Goal: Task Accomplishment & Management: Use online tool/utility

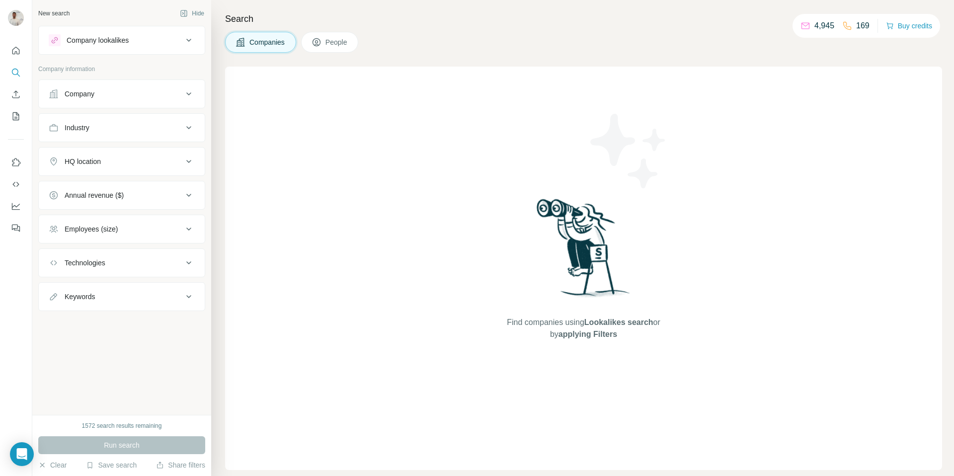
click at [166, 98] on div "Company" at bounding box center [116, 94] width 134 height 10
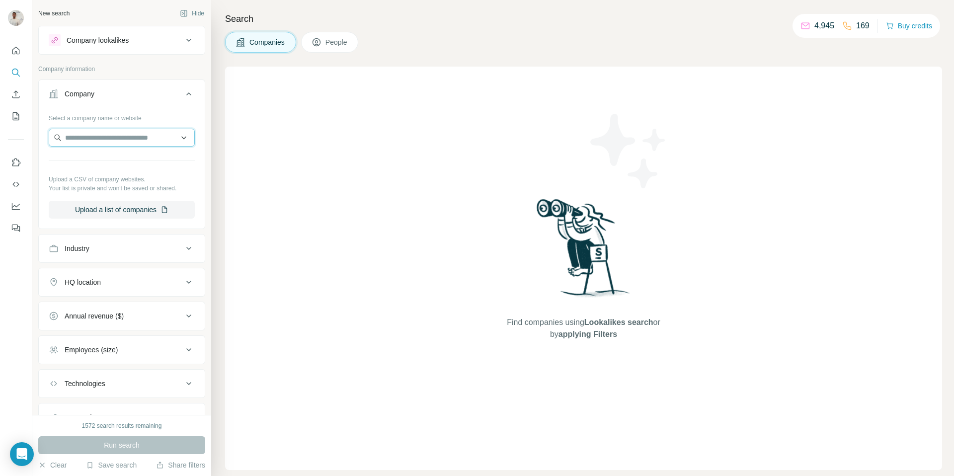
click at [147, 132] on input "text" at bounding box center [122, 138] width 146 height 18
paste input "**********"
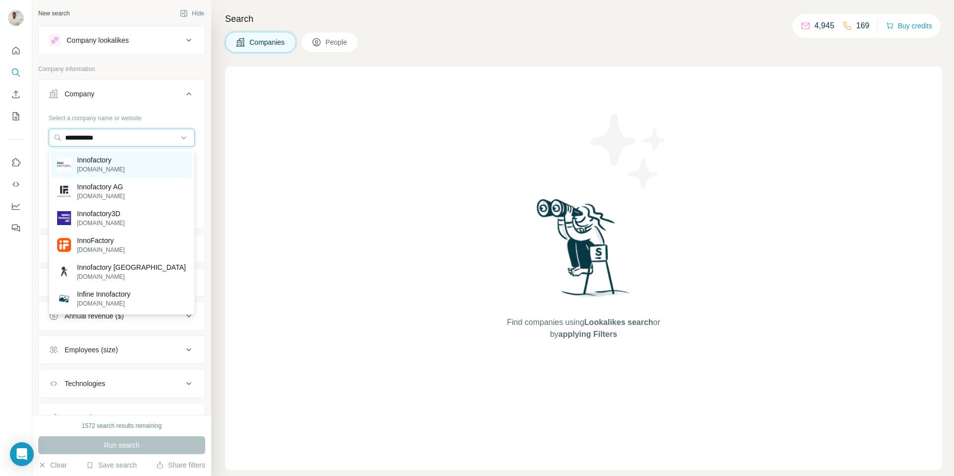
type input "**********"
click at [141, 167] on div "Innofactory [DOMAIN_NAME]" at bounding box center [121, 164] width 141 height 27
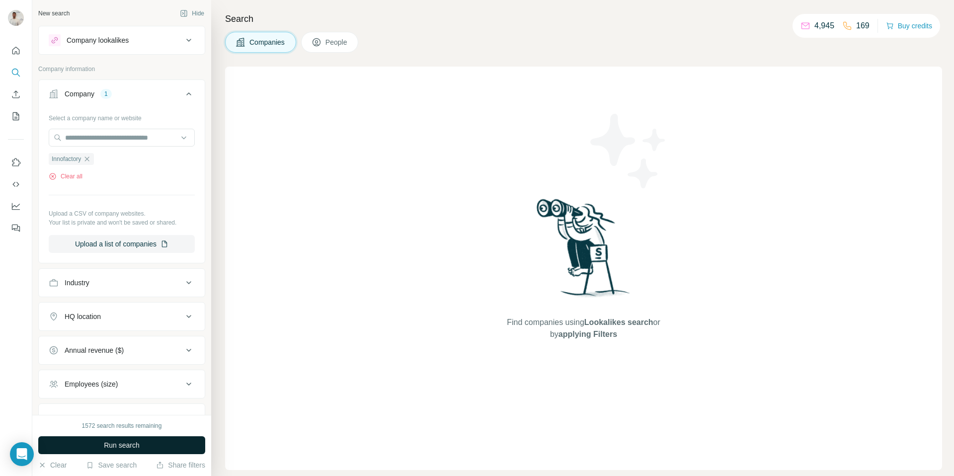
click at [183, 445] on button "Run search" at bounding box center [121, 445] width 167 height 18
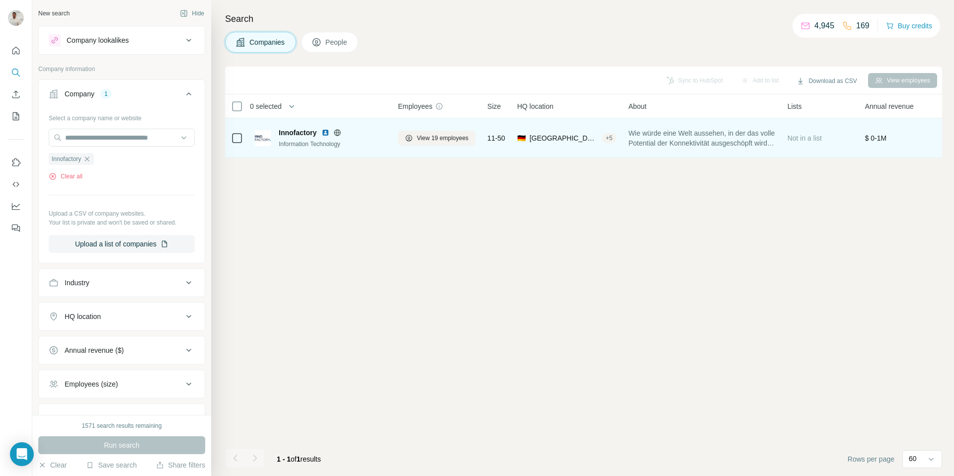
drag, startPoint x: 374, startPoint y: 160, endPoint x: 420, endPoint y: 148, distance: 47.7
click at [375, 160] on div "Sync to HubSpot Add to list Download as CSV View employees 0 selected Companies…" at bounding box center [583, 272] width 717 height 410
click at [453, 135] on span "View 19 employees" at bounding box center [443, 138] width 52 height 9
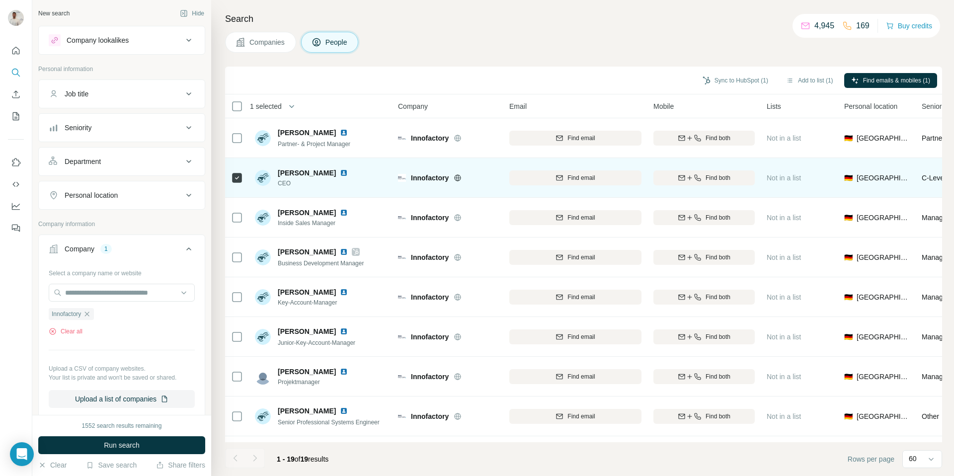
click at [340, 171] on img at bounding box center [344, 173] width 8 height 8
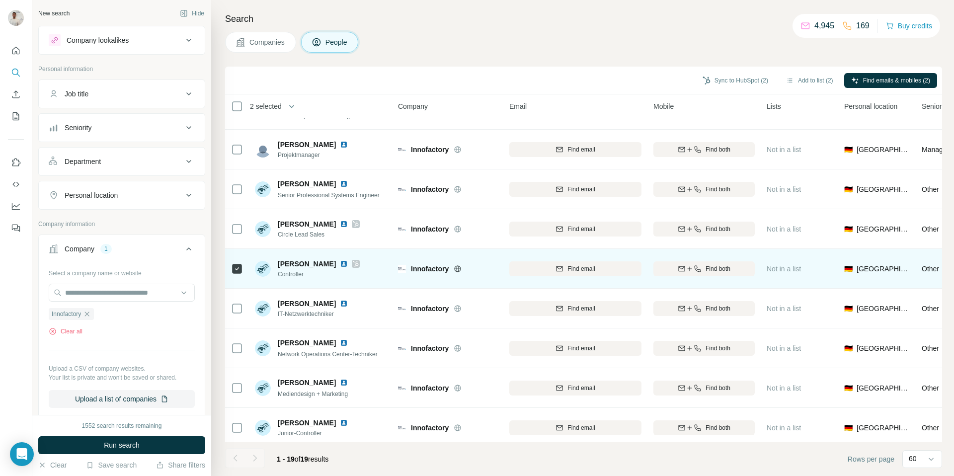
scroll to position [230, 0]
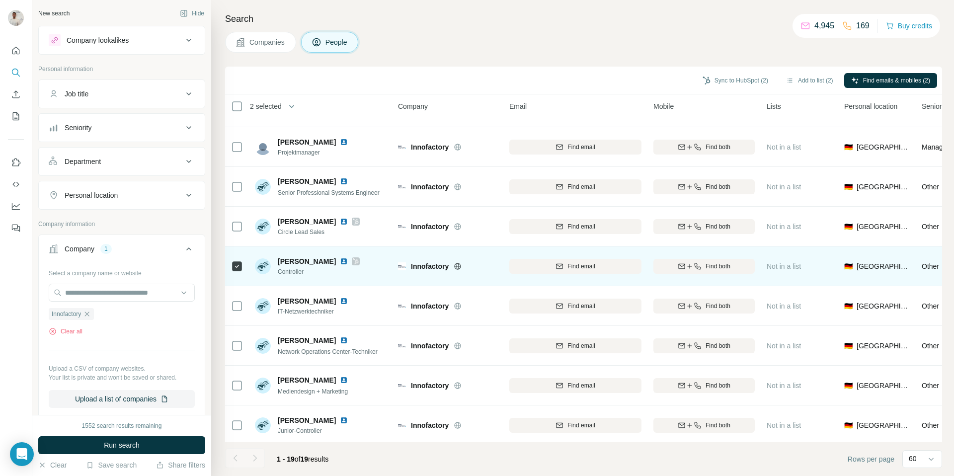
click at [340, 261] on img at bounding box center [344, 262] width 8 height 8
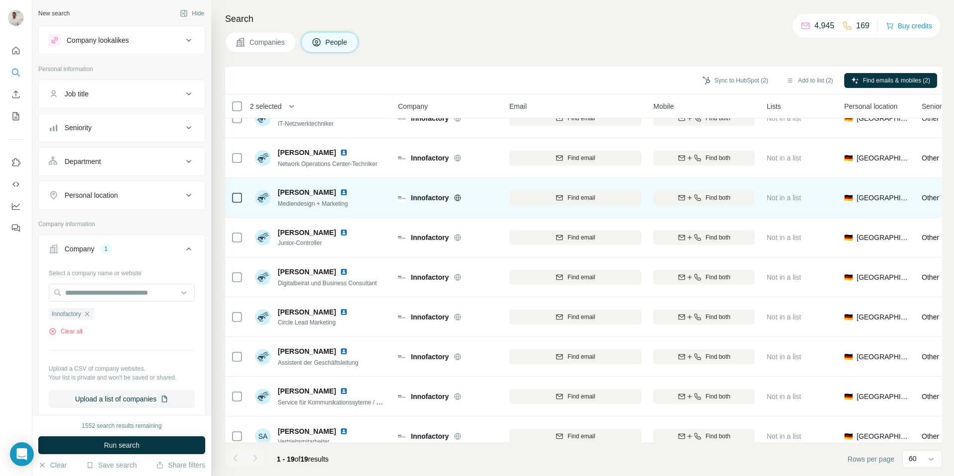
scroll to position [431, 0]
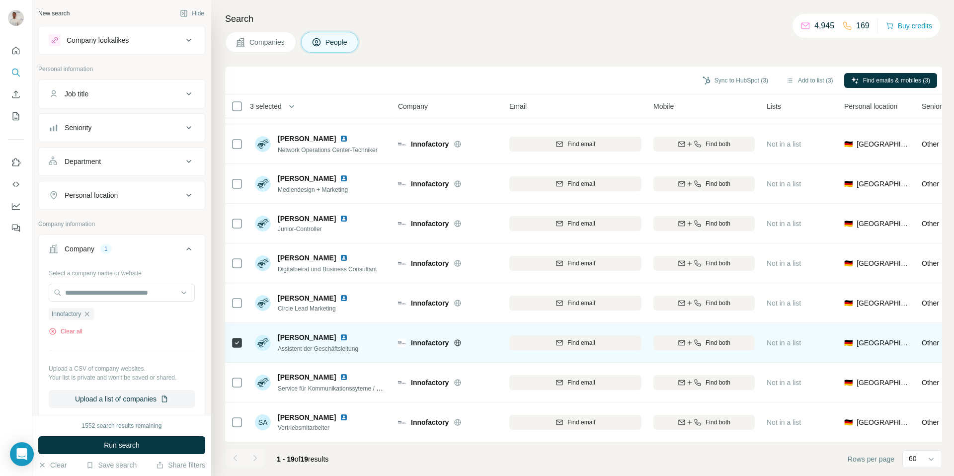
click at [348, 336] on img at bounding box center [344, 338] width 8 height 8
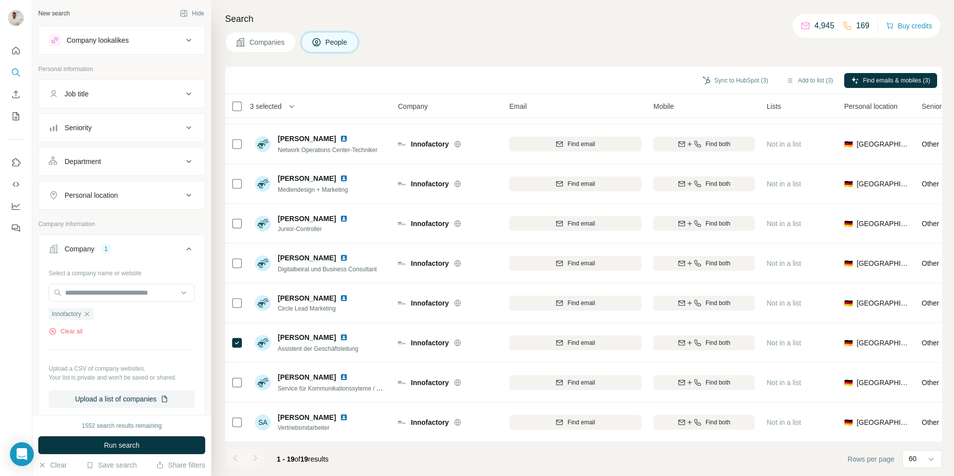
click at [257, 461] on div at bounding box center [255, 458] width 20 height 20
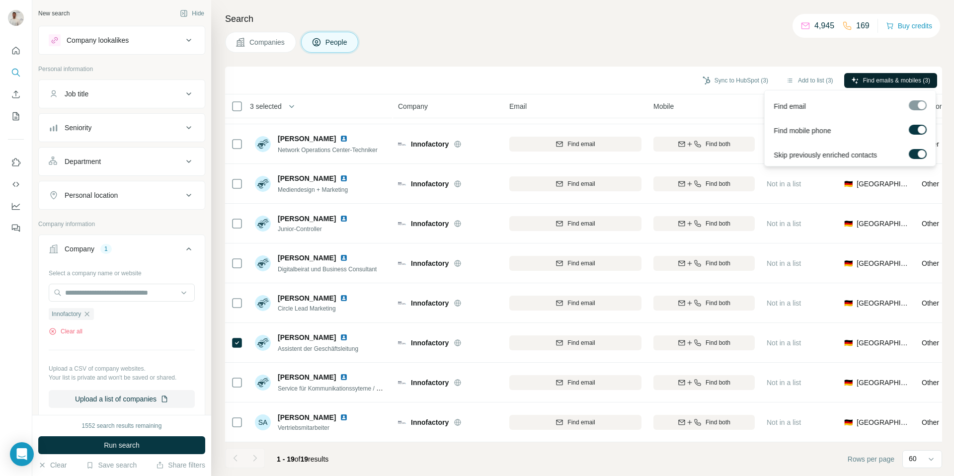
click at [863, 77] on span "Find emails & mobiles (3)" at bounding box center [896, 80] width 67 height 9
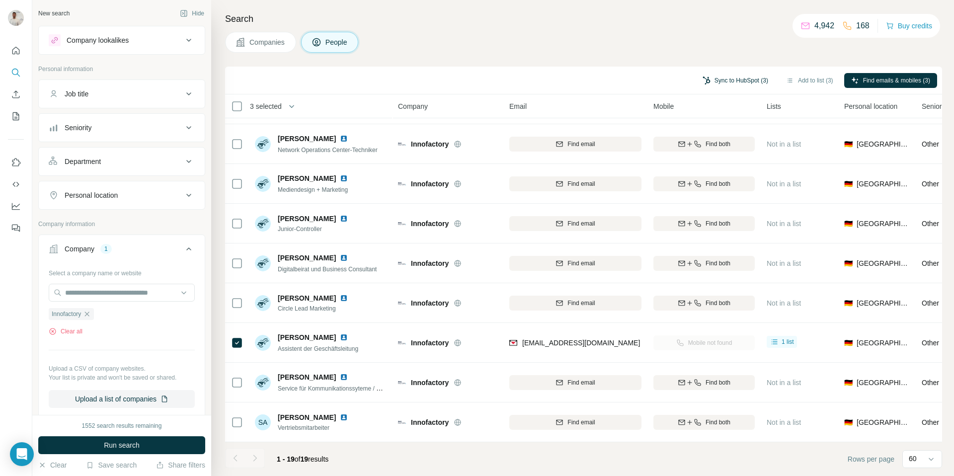
click at [718, 78] on button "Sync to HubSpot (3)" at bounding box center [736, 80] width 80 height 15
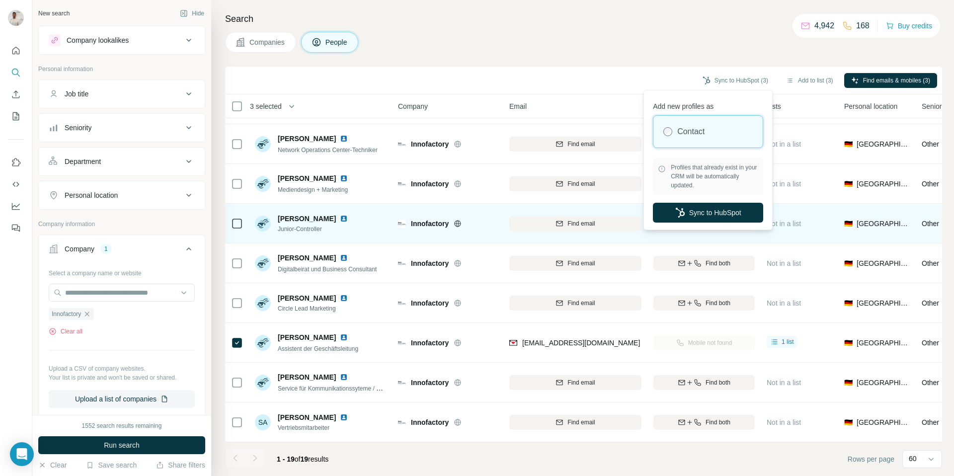
click at [702, 212] on button "Sync to HubSpot" at bounding box center [708, 213] width 110 height 20
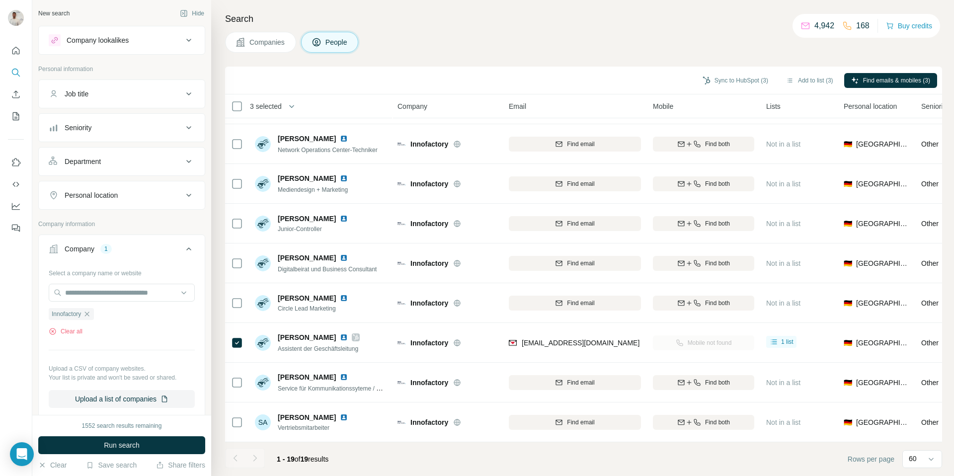
scroll to position [0, 0]
